Goal: Information Seeking & Learning: Check status

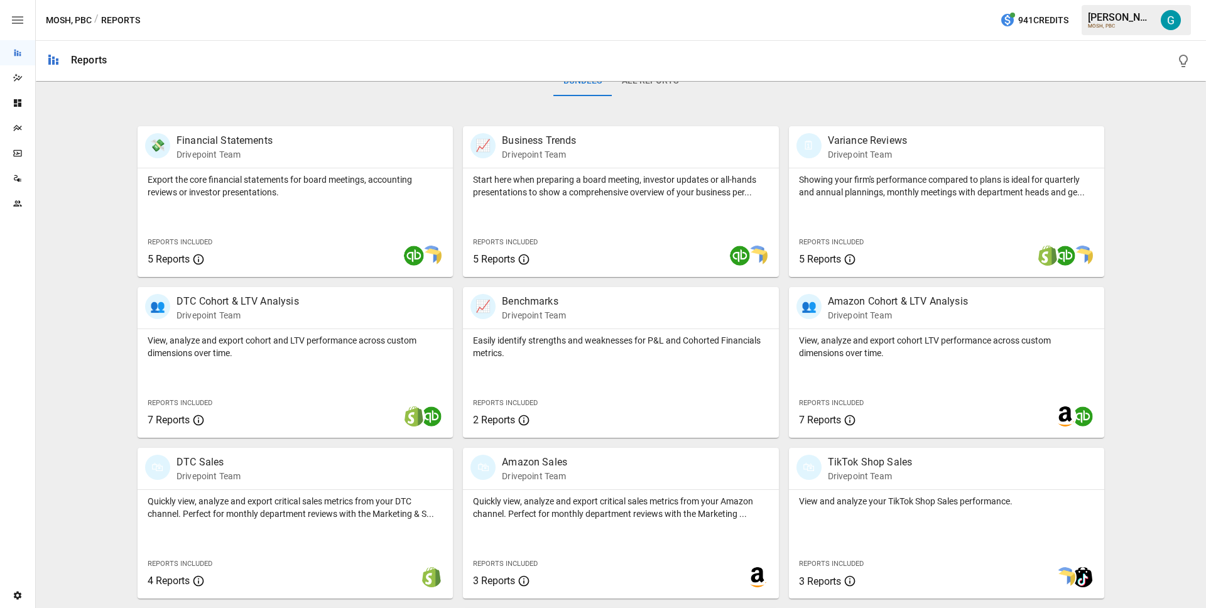
scroll to position [366, 0]
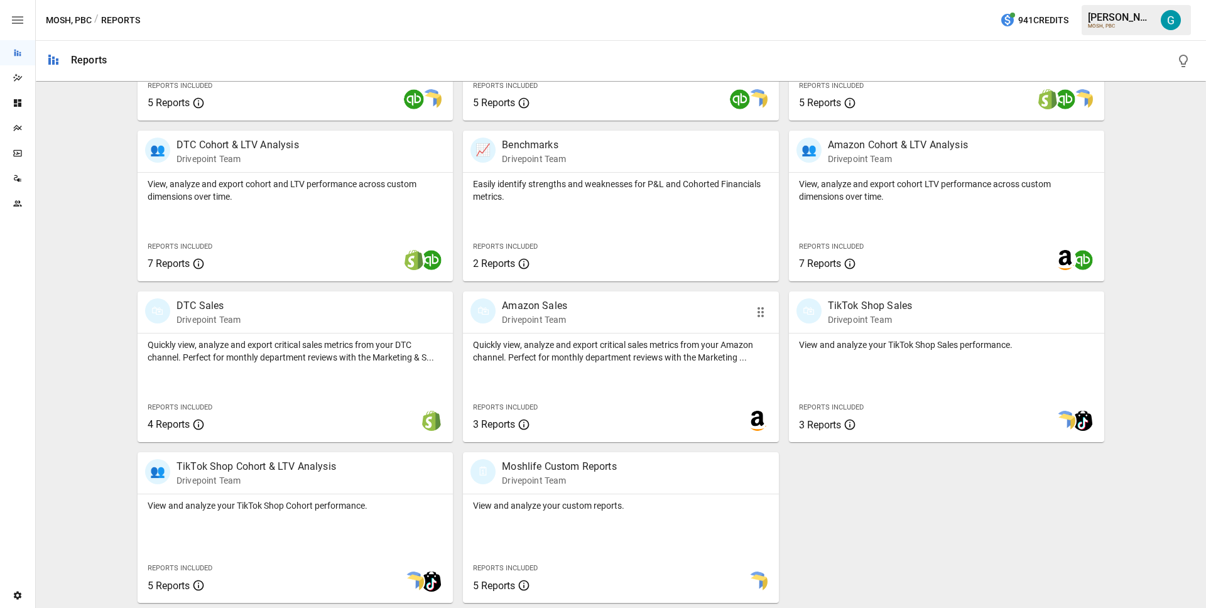
click at [629, 358] on p "Quickly view, analyze and export critical sales metrics from your Amazon channe…" at bounding box center [620, 351] width 295 height 25
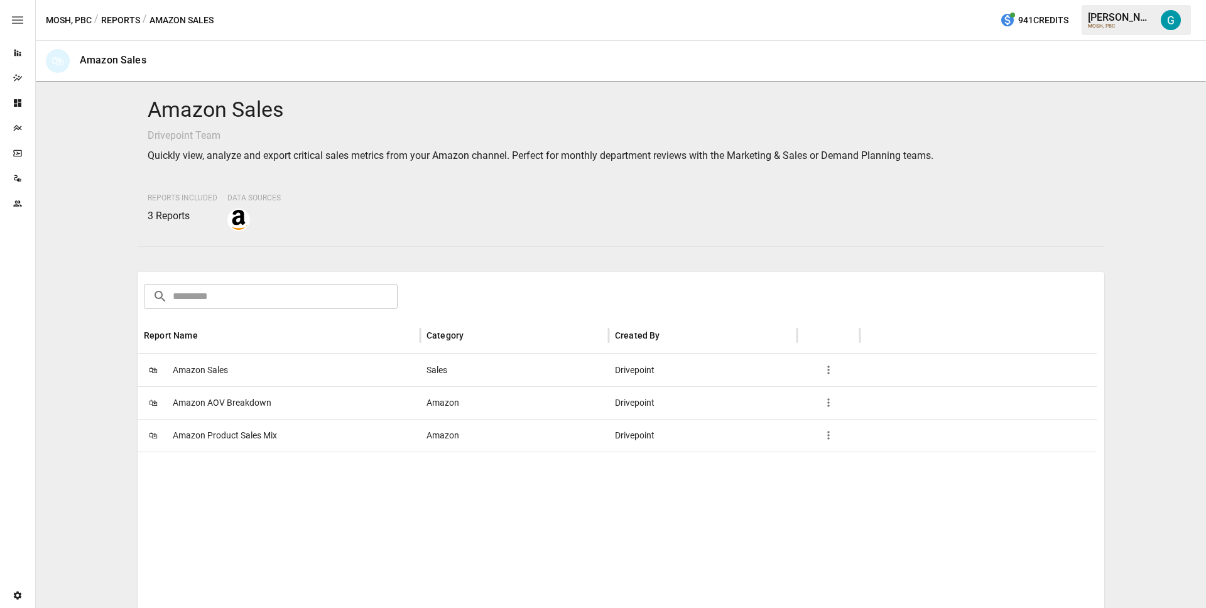
click at [271, 371] on div "🛍 Amazon Sales" at bounding box center [279, 370] width 283 height 33
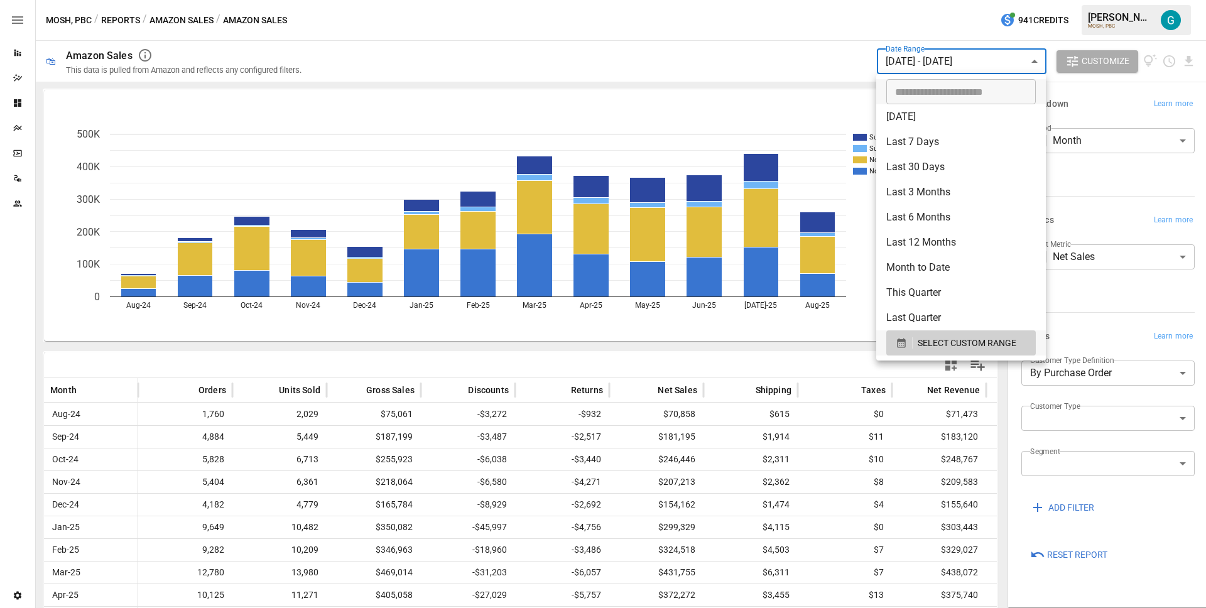
click at [1008, 0] on body "Reports Dazzler Studio Dashboards Plans SmartModel ™ Data Sources Team Settings…" at bounding box center [603, 0] width 1206 height 0
click at [949, 247] on li "Last 12 Months" at bounding box center [962, 242] width 170 height 25
type input "**********"
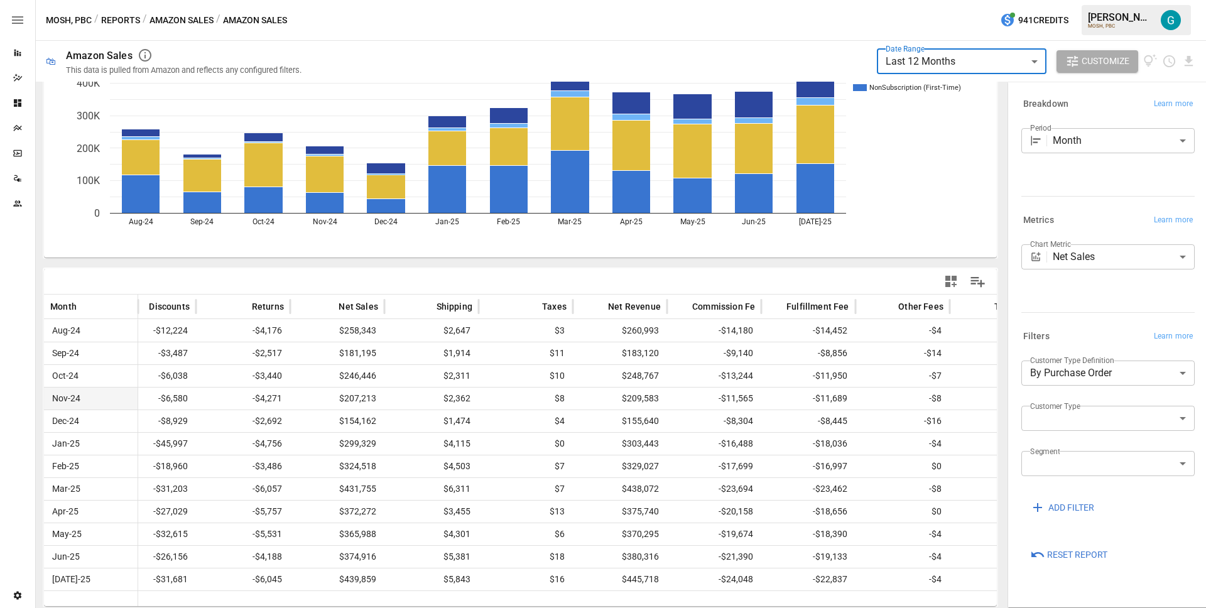
scroll to position [0, 470]
